Goal: Find specific page/section: Find specific page/section

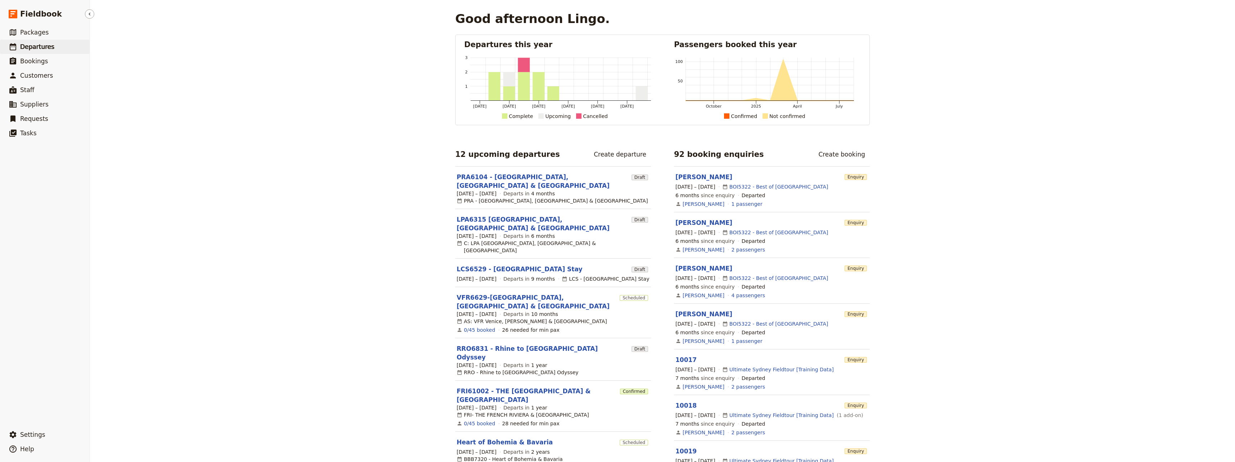
click at [39, 46] on span "Departures" at bounding box center [37, 46] width 34 height 7
select select "CREATED_AT"
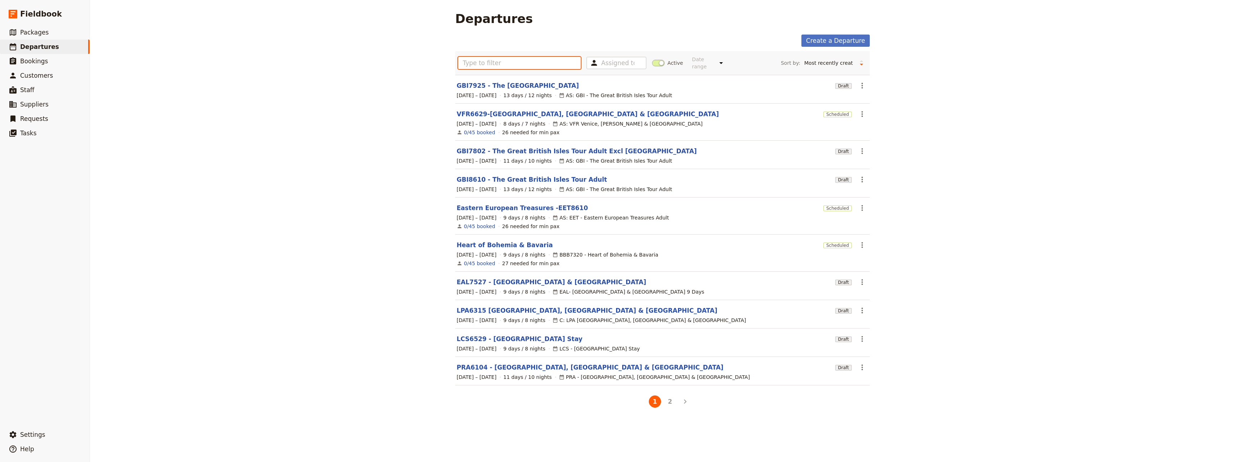
click at [505, 60] on input "text" at bounding box center [519, 63] width 123 height 12
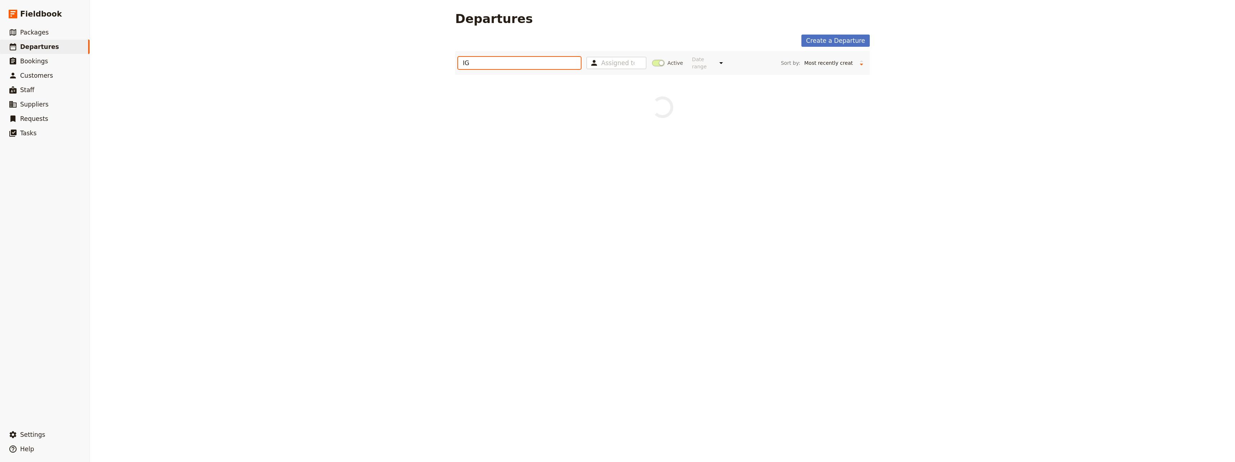
type input "I"
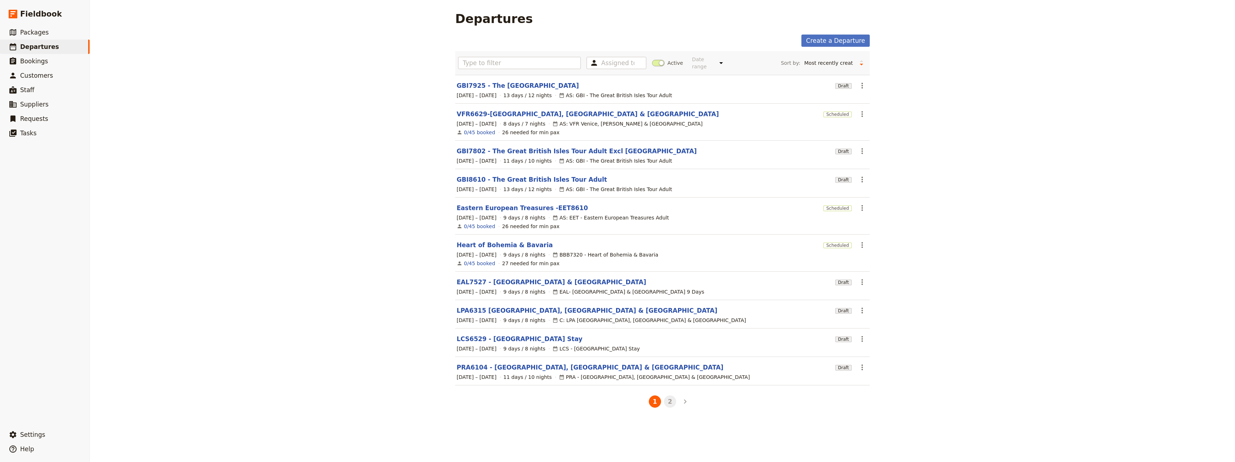
click at [666, 397] on button "2" at bounding box center [670, 402] width 12 height 12
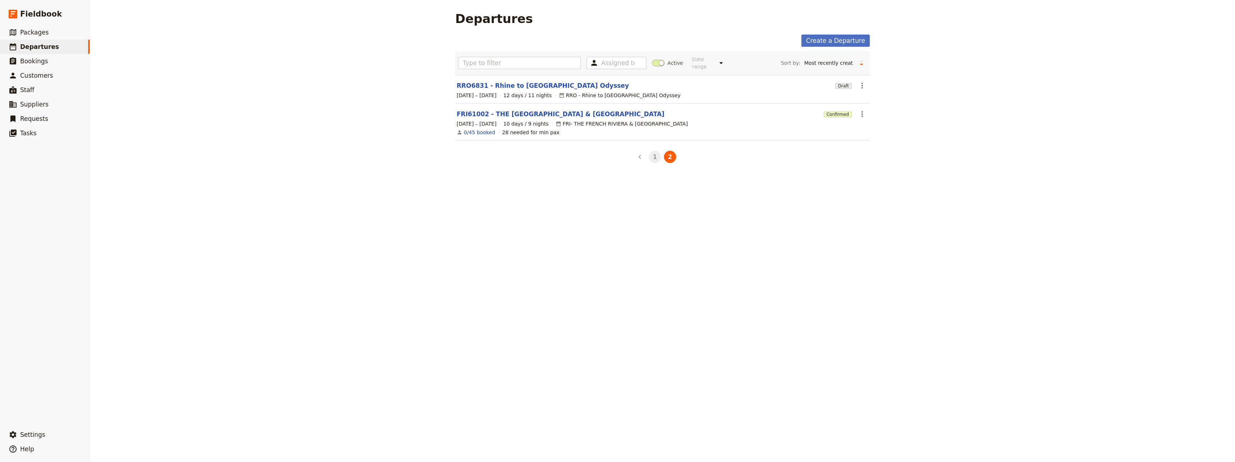
click at [654, 152] on button "1" at bounding box center [655, 157] width 12 height 12
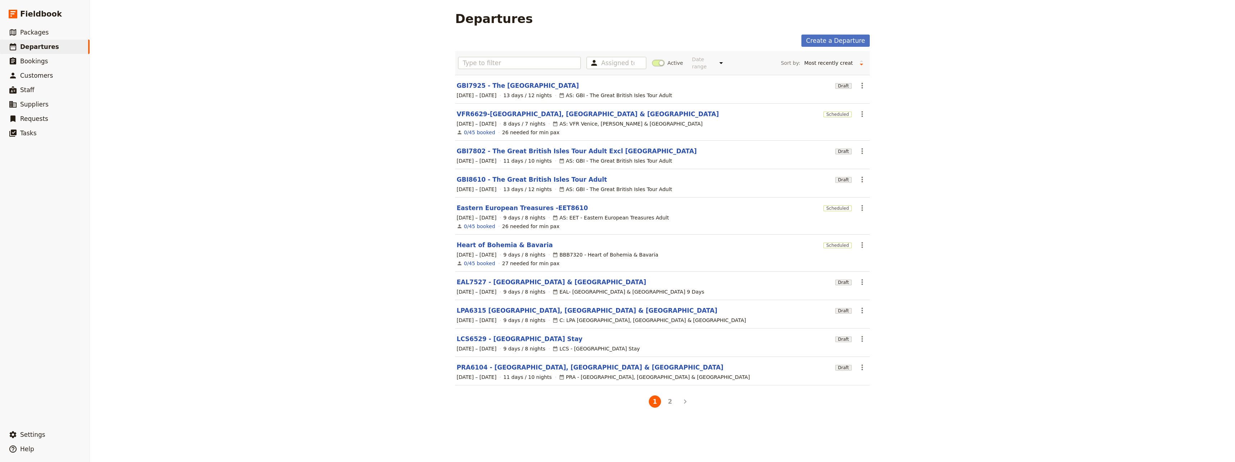
click at [428, 47] on div "Departures Create a Departure Assigned to Active Date range This week Next week…" at bounding box center [662, 231] width 1145 height 462
click at [668, 398] on button "2" at bounding box center [670, 402] width 12 height 12
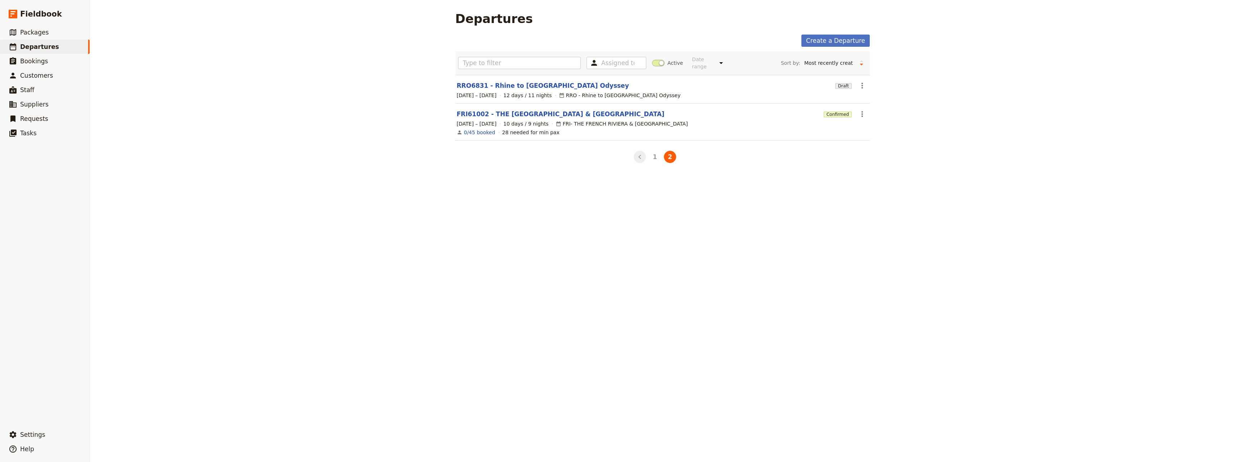
click at [638, 153] on icon "Back" at bounding box center [640, 157] width 9 height 9
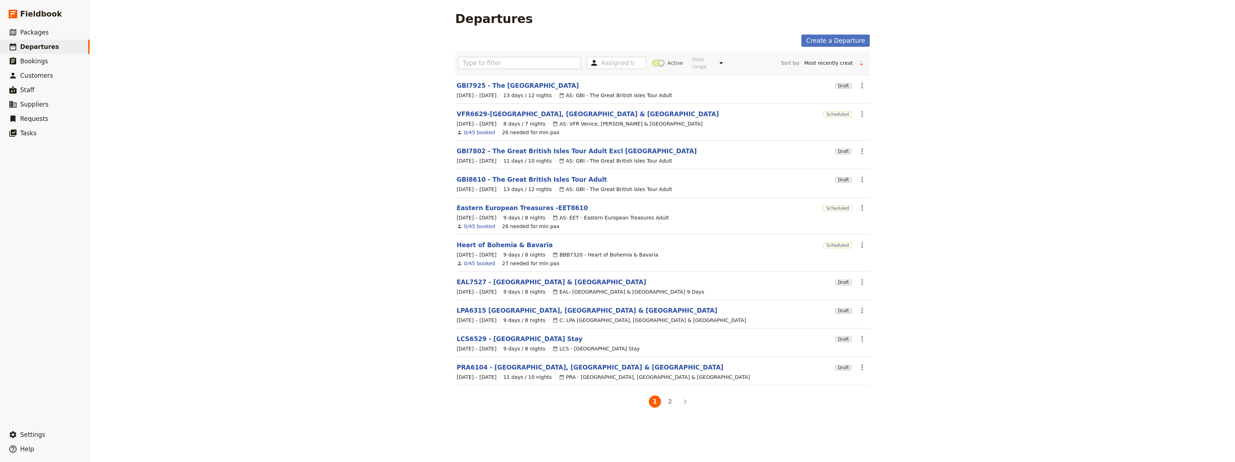
click at [283, 88] on div "Departures Create a Departure Assigned to Active Date range This week Next week…" at bounding box center [662, 231] width 1145 height 462
